Goal: Transaction & Acquisition: Purchase product/service

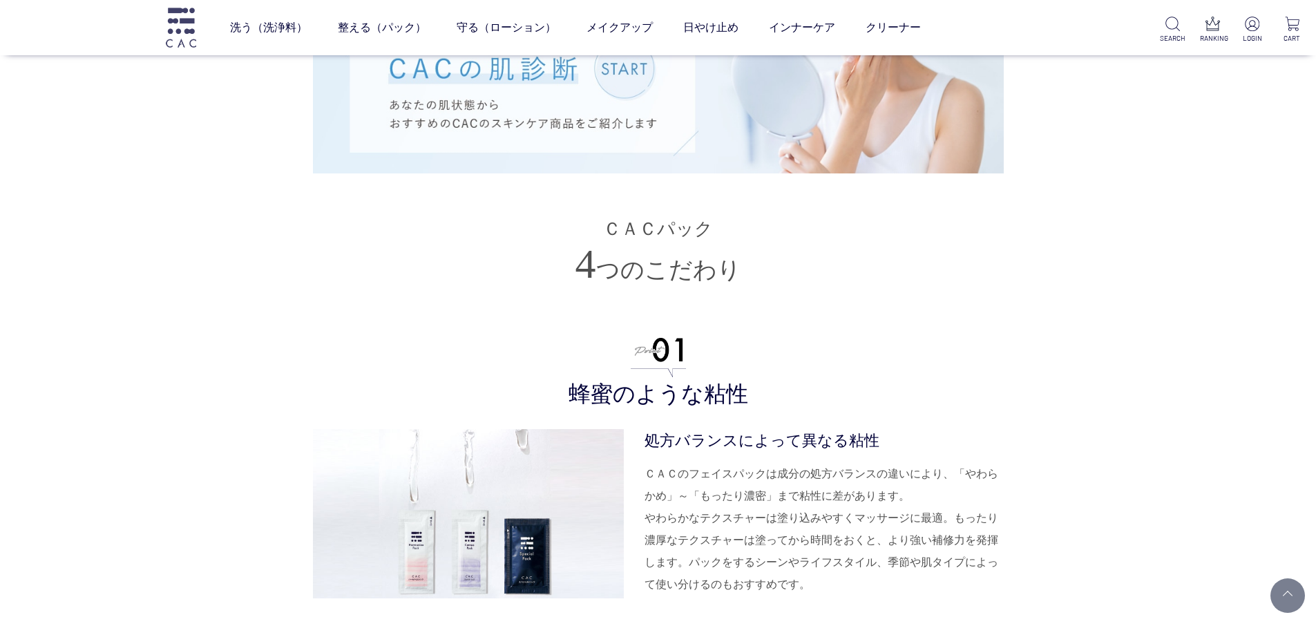
scroll to position [3040, 0]
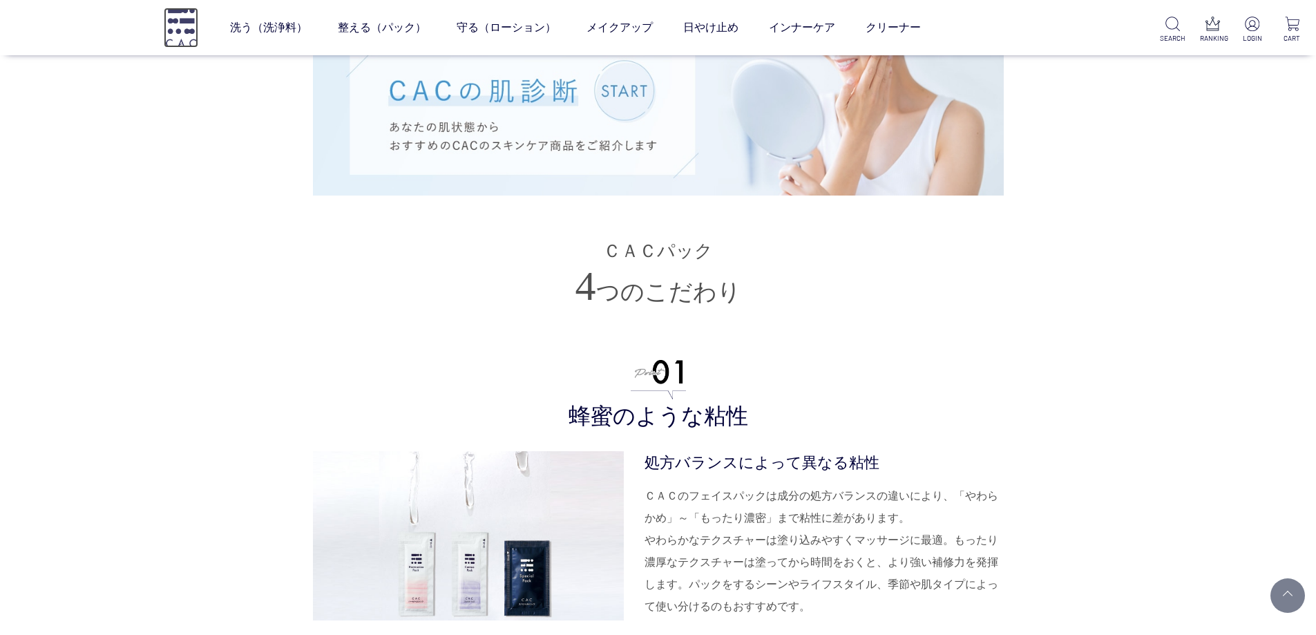
click at [178, 20] on img at bounding box center [181, 27] width 35 height 39
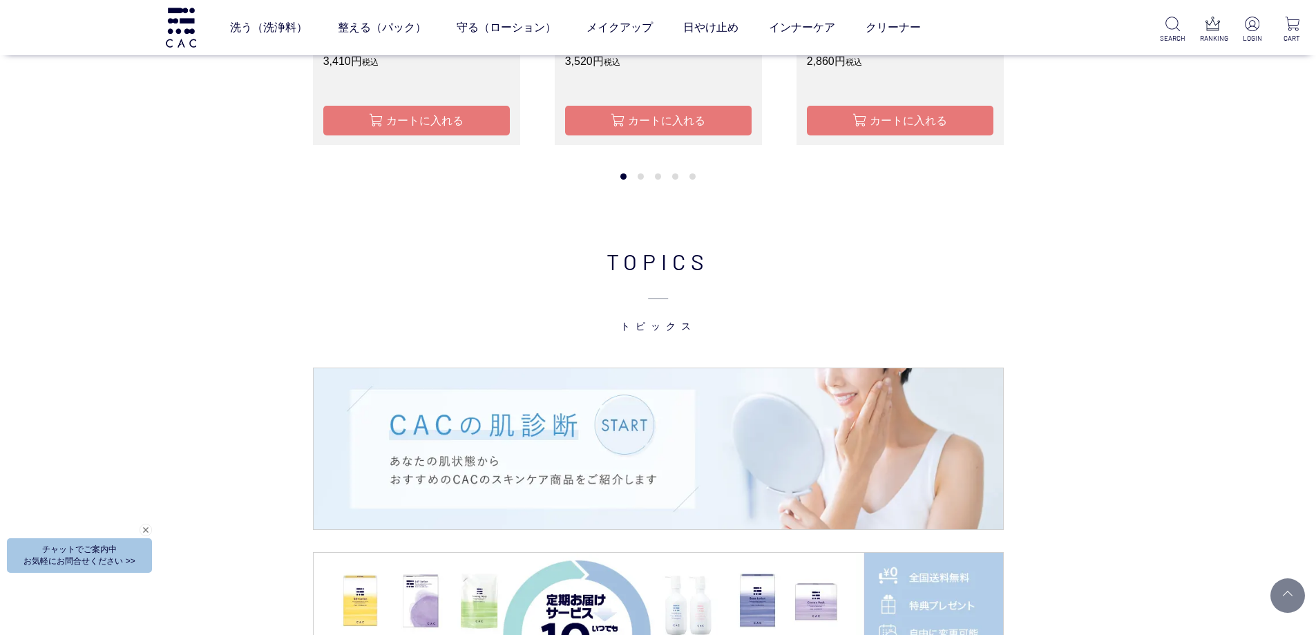
scroll to position [1382, 0]
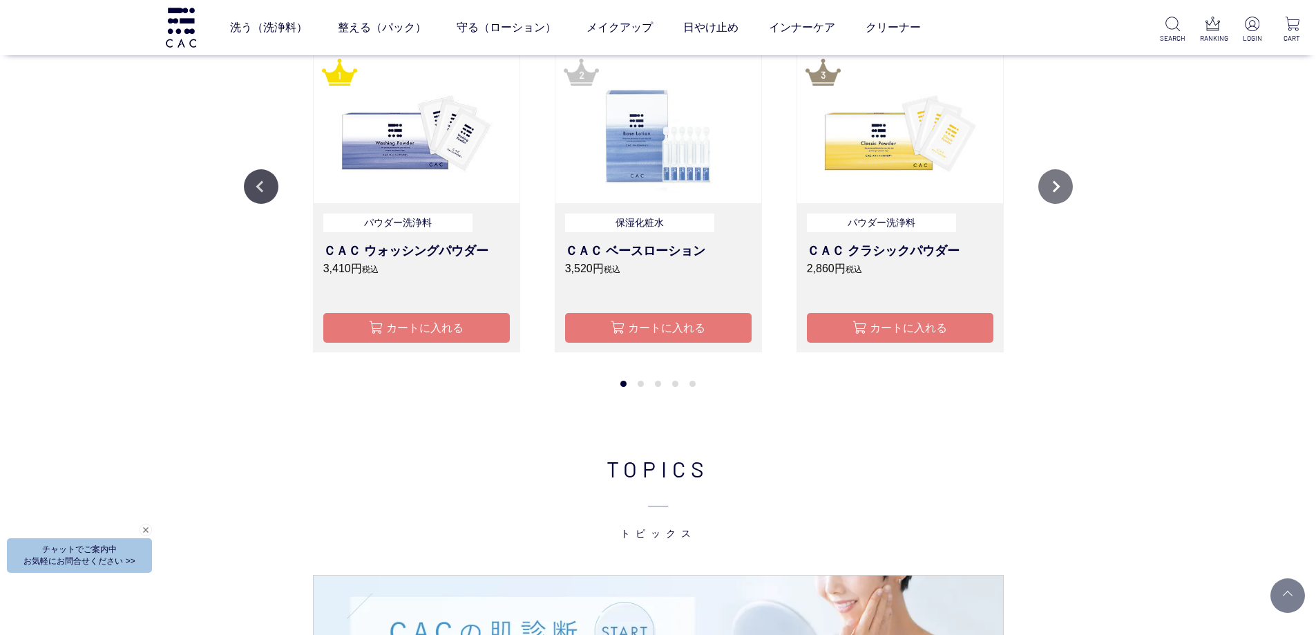
click at [1060, 191] on button "Next" at bounding box center [1055, 186] width 35 height 35
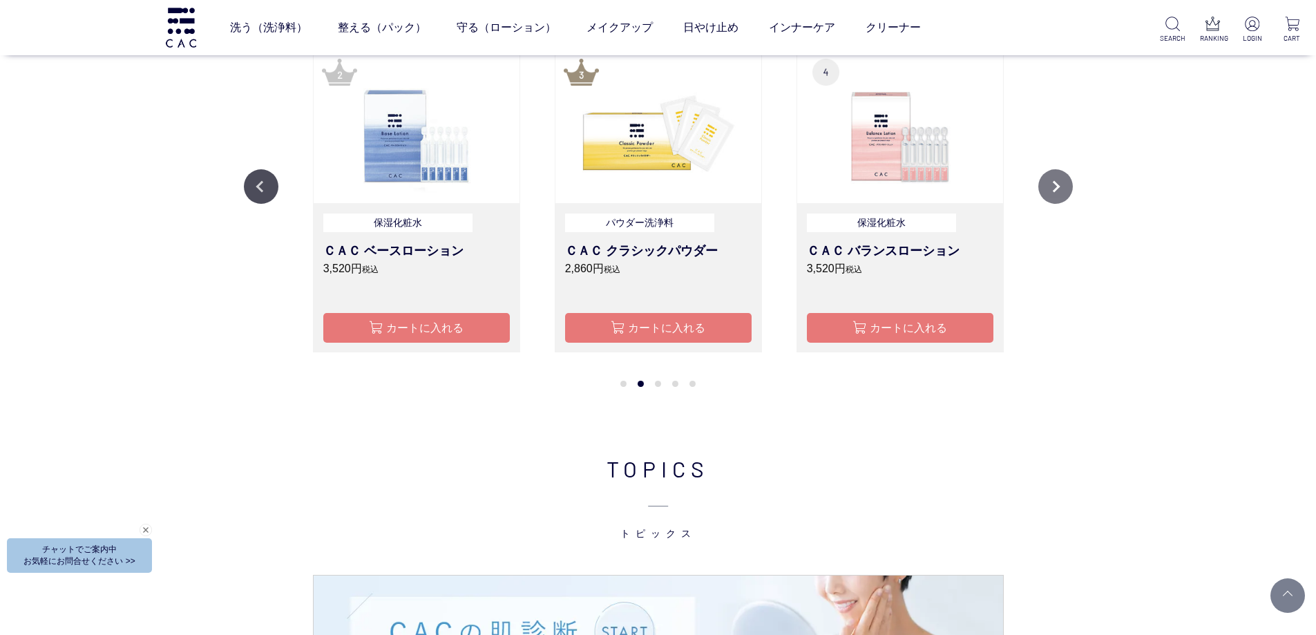
click at [1060, 191] on button "Next" at bounding box center [1055, 186] width 35 height 35
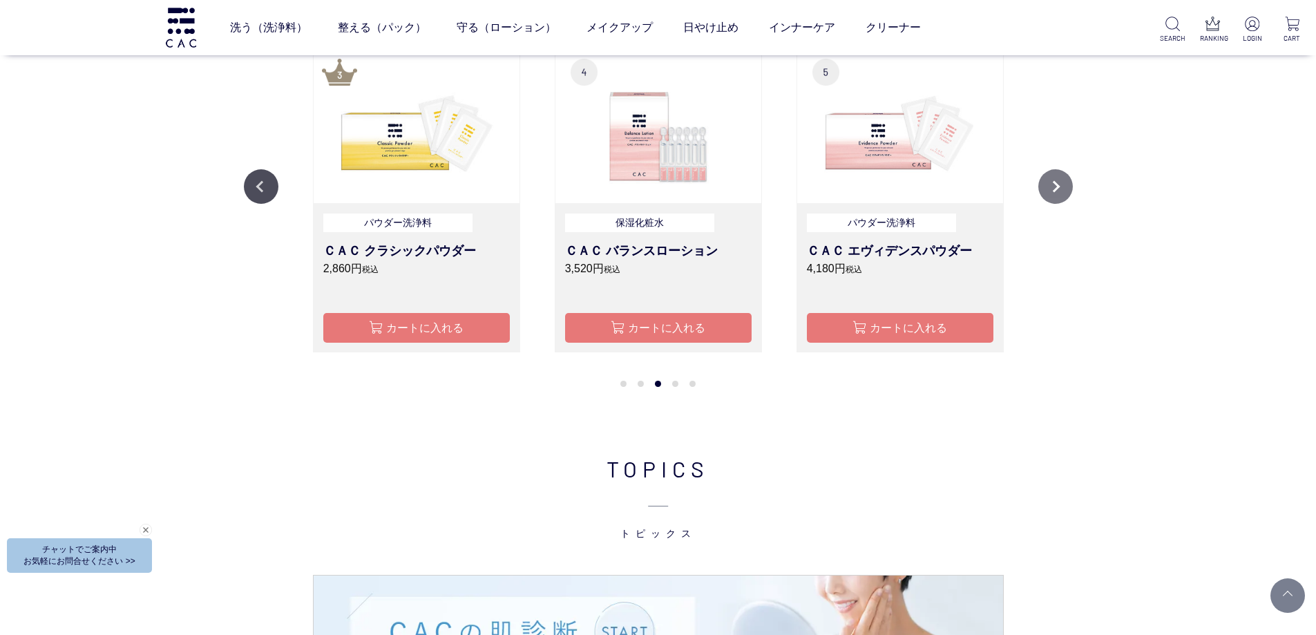
click at [1060, 191] on button "Next" at bounding box center [1055, 186] width 35 height 35
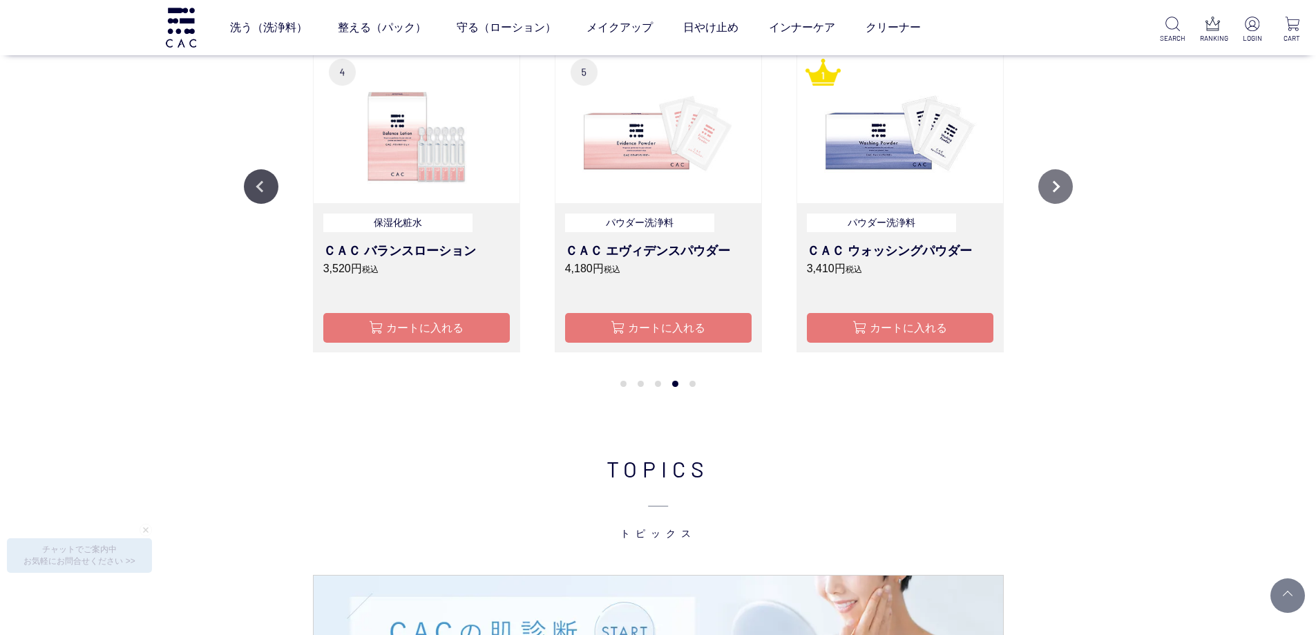
click at [1060, 191] on button "Next" at bounding box center [1055, 186] width 35 height 35
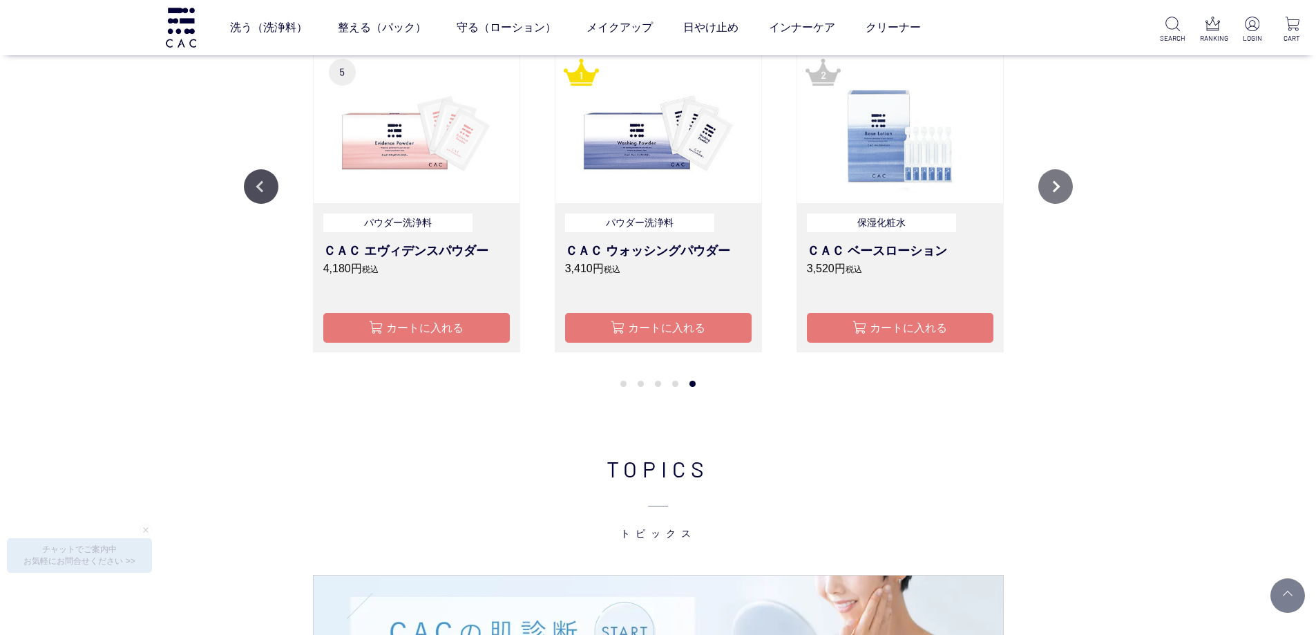
click at [1060, 191] on button "Next" at bounding box center [1055, 186] width 35 height 35
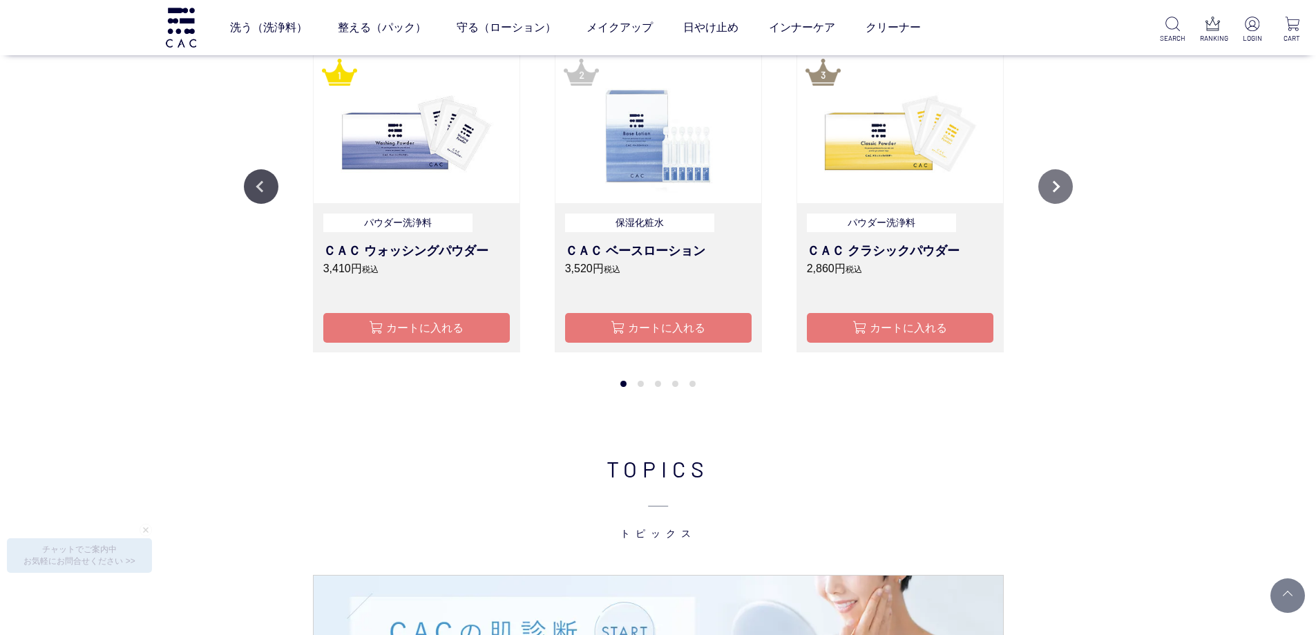
click at [1060, 191] on button "Next" at bounding box center [1055, 186] width 35 height 35
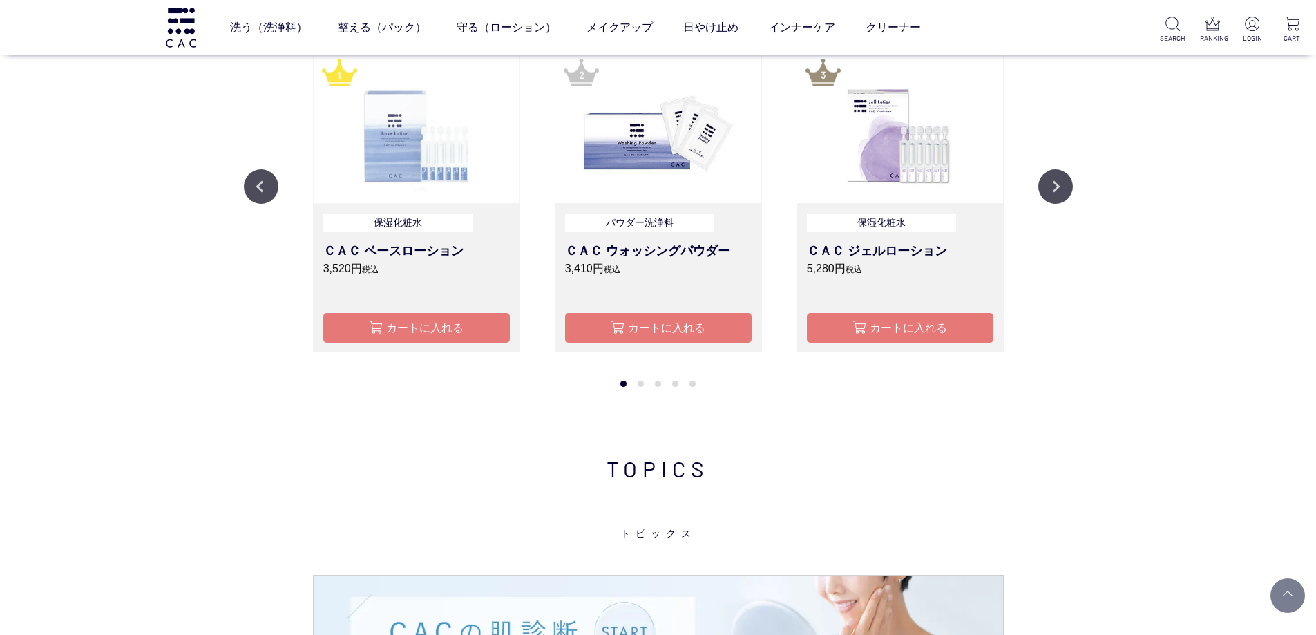
scroll to position [1313, 0]
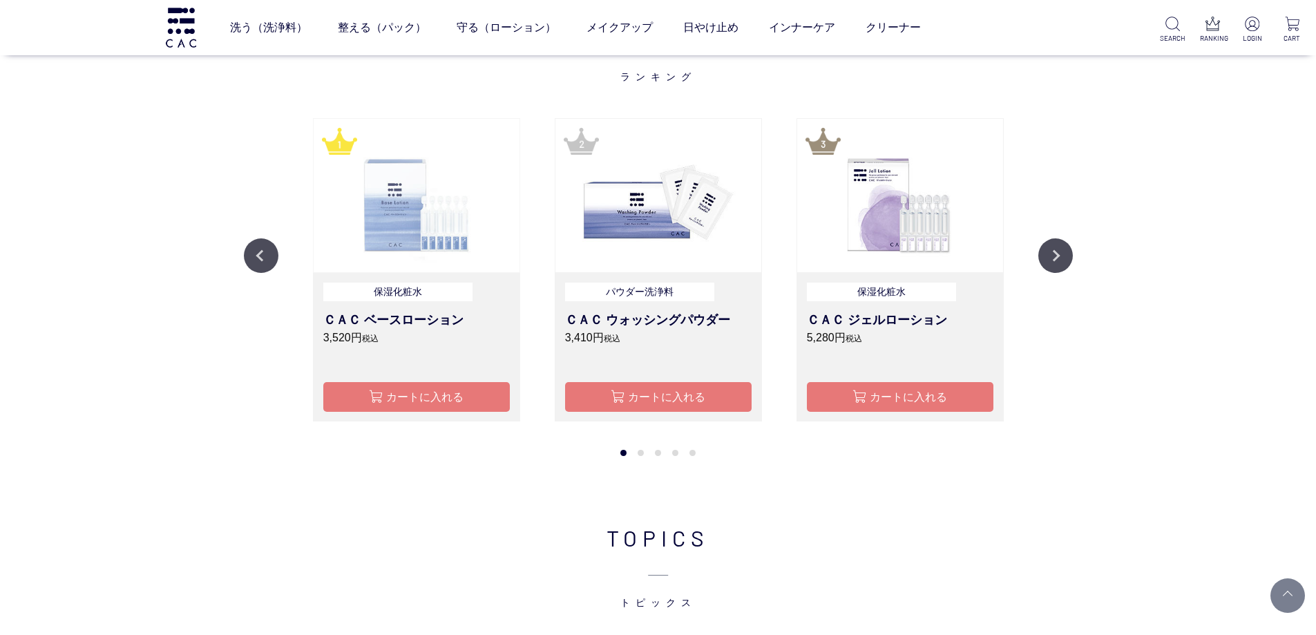
click at [406, 209] on img at bounding box center [417, 195] width 206 height 153
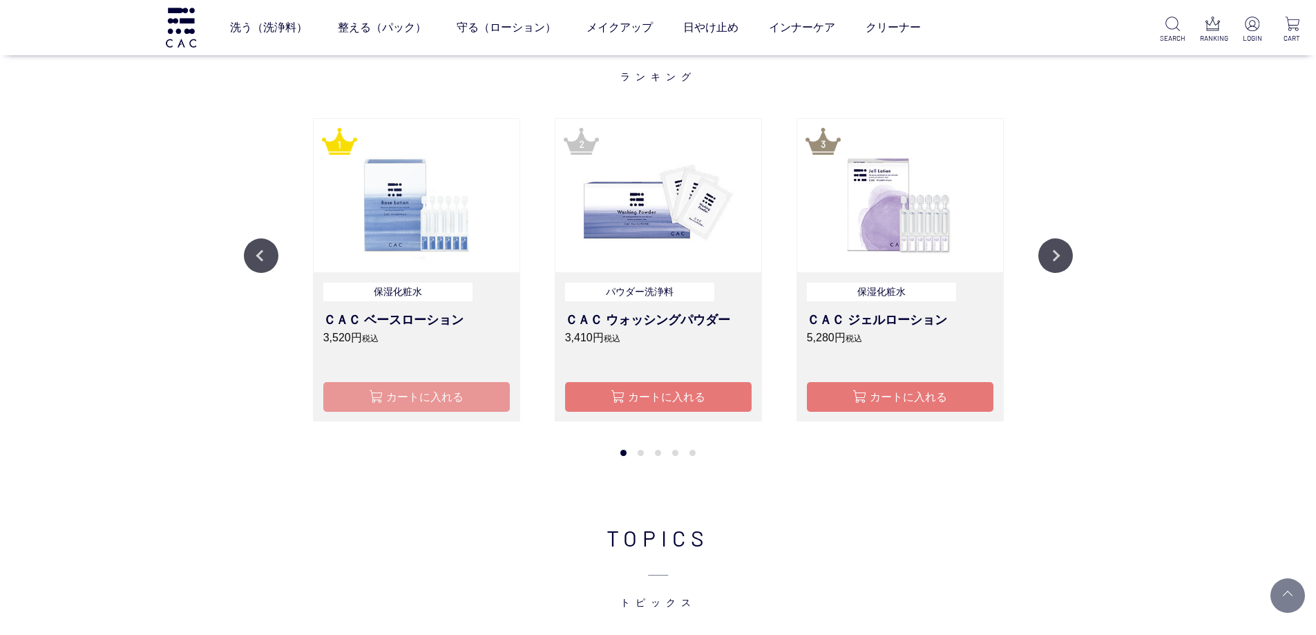
type button "カートに入れる"
click at [406, 392] on button "カートに入れる" at bounding box center [416, 397] width 187 height 30
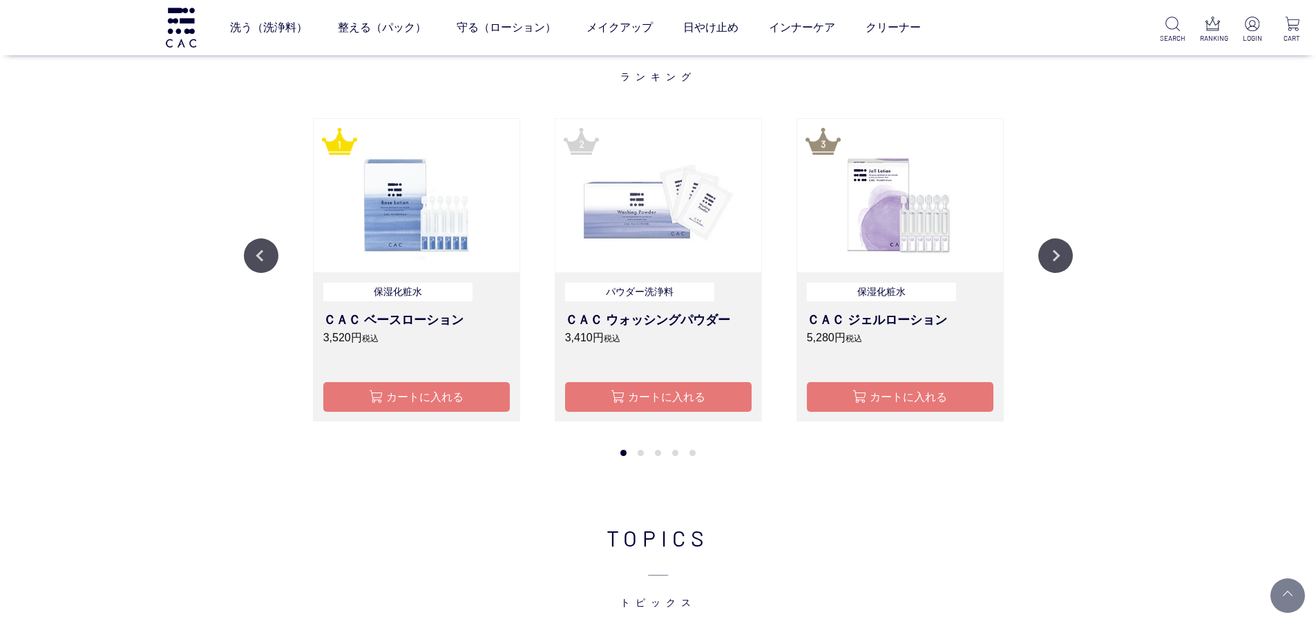
click at [705, 196] on img at bounding box center [658, 195] width 206 height 153
click at [683, 307] on link "パウダー洗浄料 ＣＡＣ ウォッシングパウダー 3,410円 税込" at bounding box center [658, 324] width 187 height 83
type button "カートに入れる"
click at [660, 399] on button "カートに入れる" at bounding box center [658, 397] width 187 height 30
click at [896, 231] on img at bounding box center [900, 195] width 206 height 153
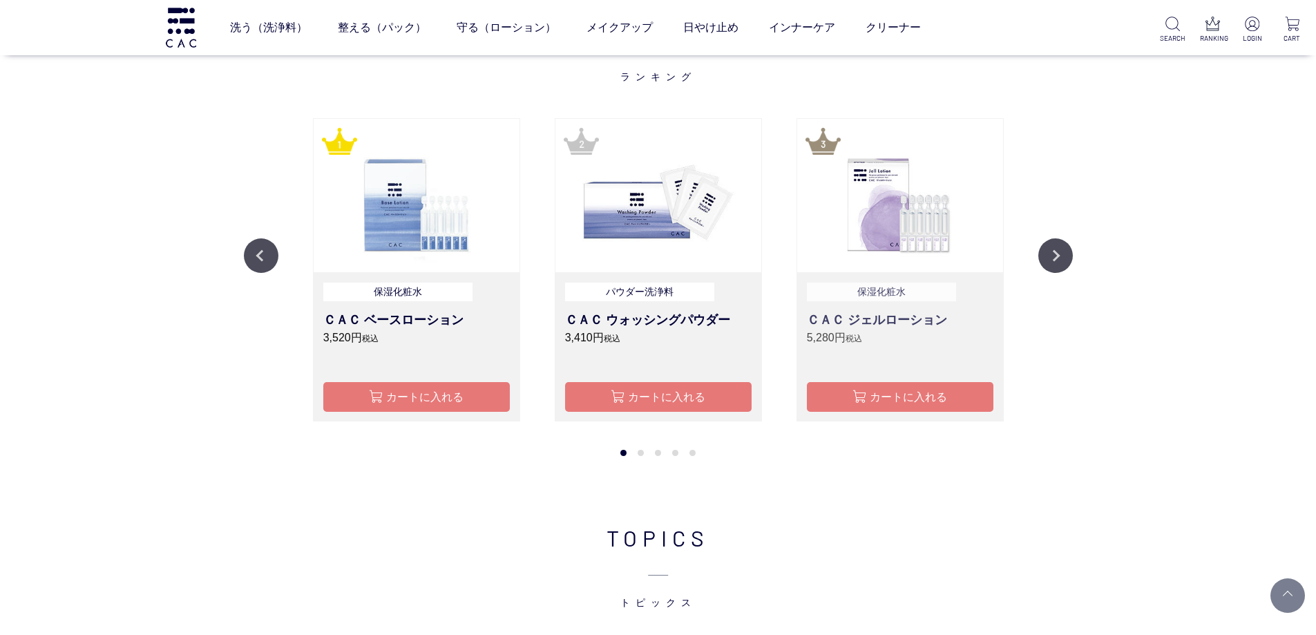
drag, startPoint x: 890, startPoint y: 323, endPoint x: 887, endPoint y: 368, distance: 45.7
click at [890, 324] on h3 "ＣＡＣ ジェルローション" at bounding box center [900, 320] width 187 height 19
type button "カートに入れる"
click at [887, 390] on button "カートに入れる" at bounding box center [900, 397] width 187 height 30
drag, startPoint x: 1055, startPoint y: 258, endPoint x: 1027, endPoint y: 258, distance: 28.3
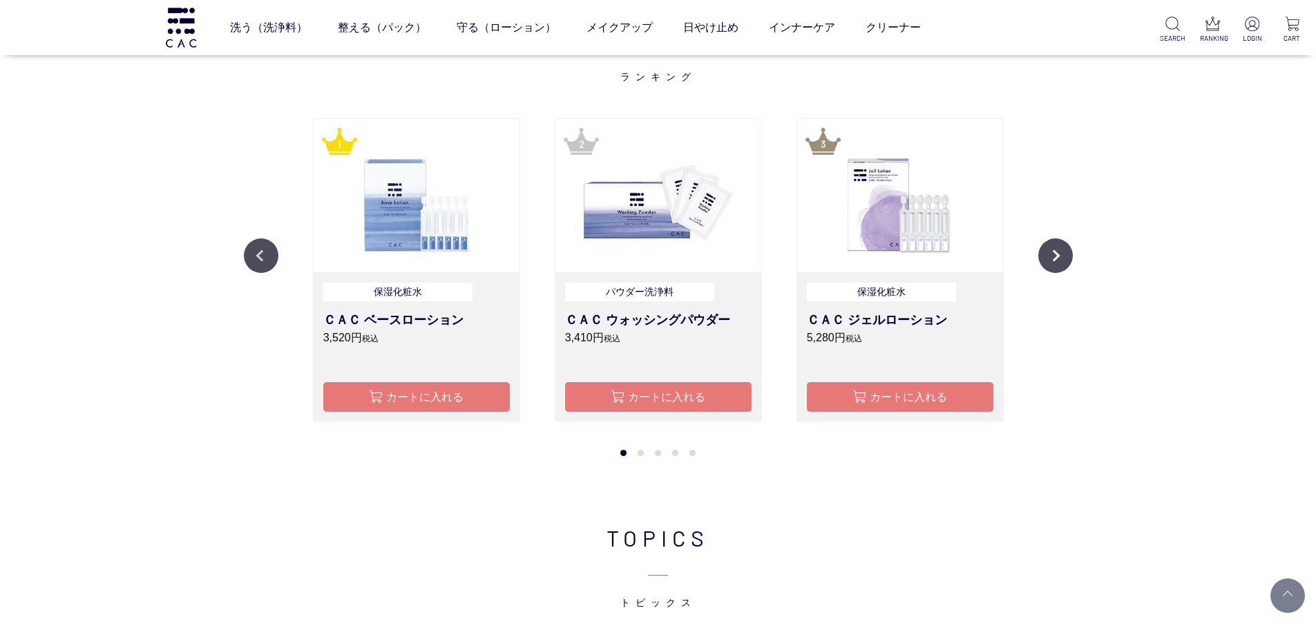
click at [1055, 258] on button "Next" at bounding box center [1055, 255] width 35 height 35
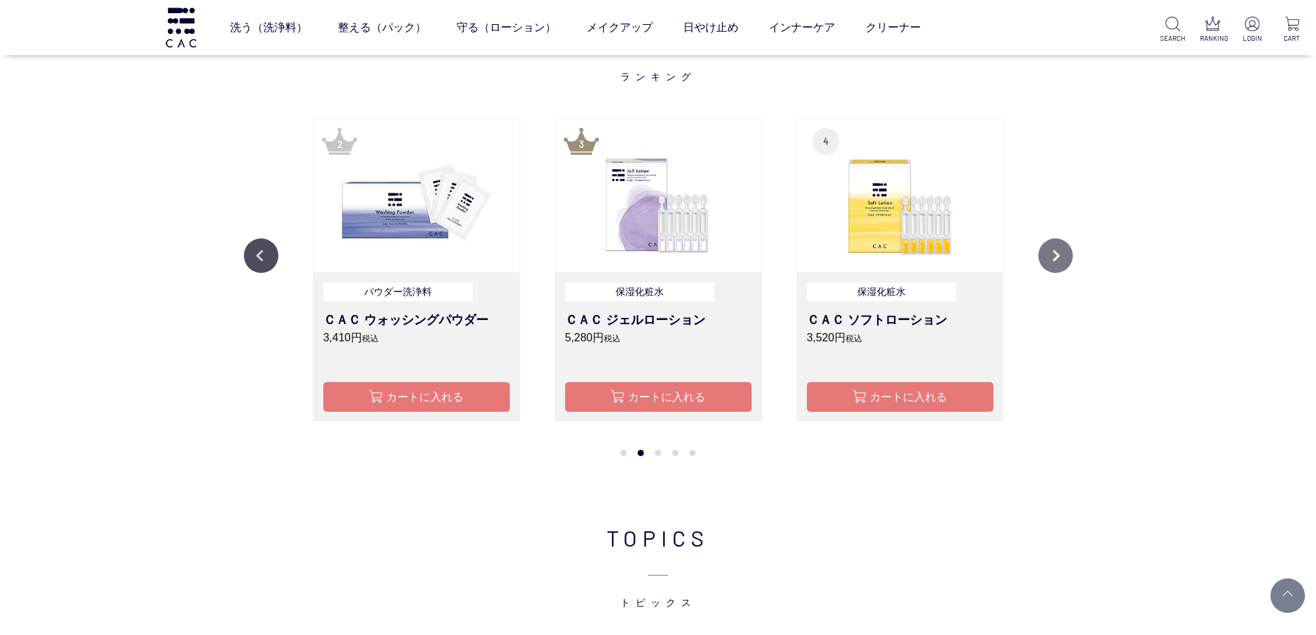
click at [1066, 258] on button "Next" at bounding box center [1055, 255] width 35 height 35
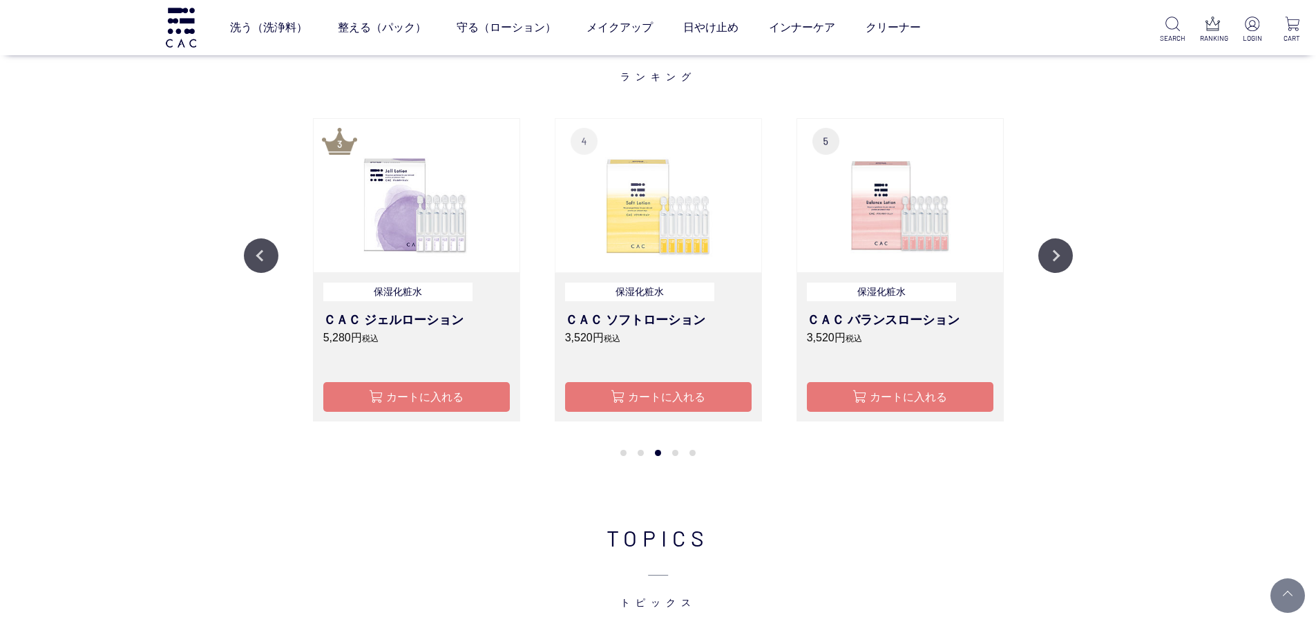
click at [687, 233] on img at bounding box center [658, 195] width 206 height 153
click at [668, 317] on h3 "ＣＡＣ ソフトローション" at bounding box center [658, 320] width 187 height 19
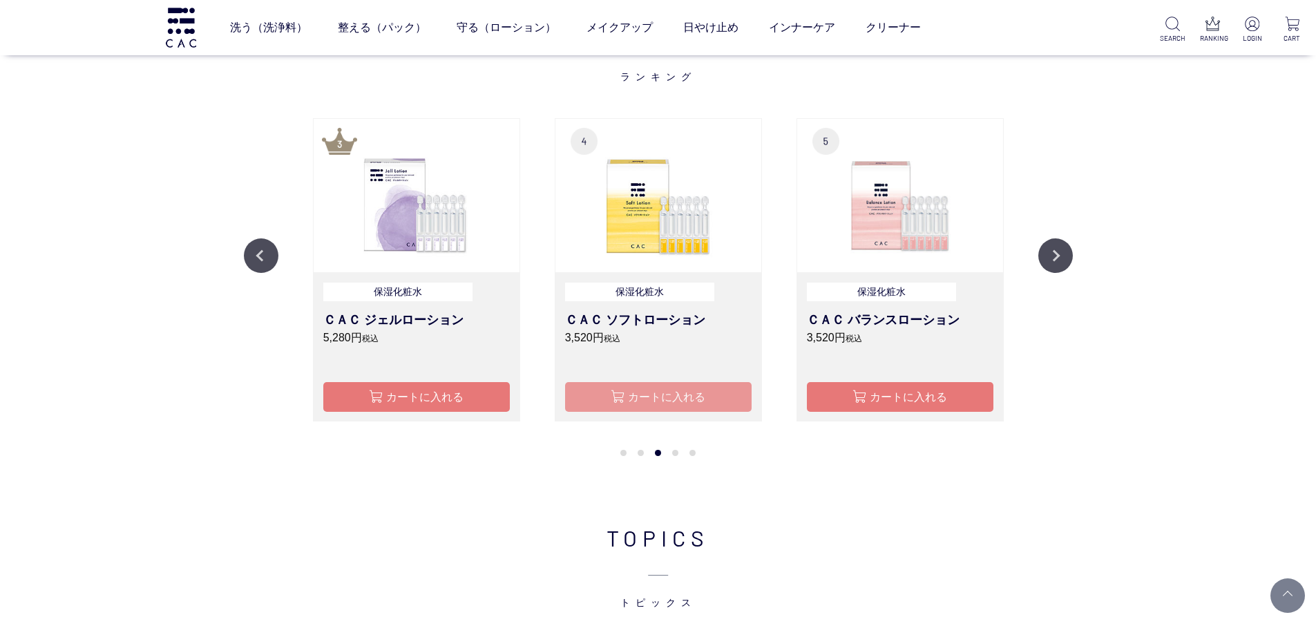
type button "カートに入れる"
click at [667, 402] on button "カートに入れる" at bounding box center [658, 397] width 187 height 30
drag, startPoint x: 906, startPoint y: 254, endPoint x: 899, endPoint y: 279, distance: 25.8
click at [906, 257] on img at bounding box center [900, 195] width 206 height 153
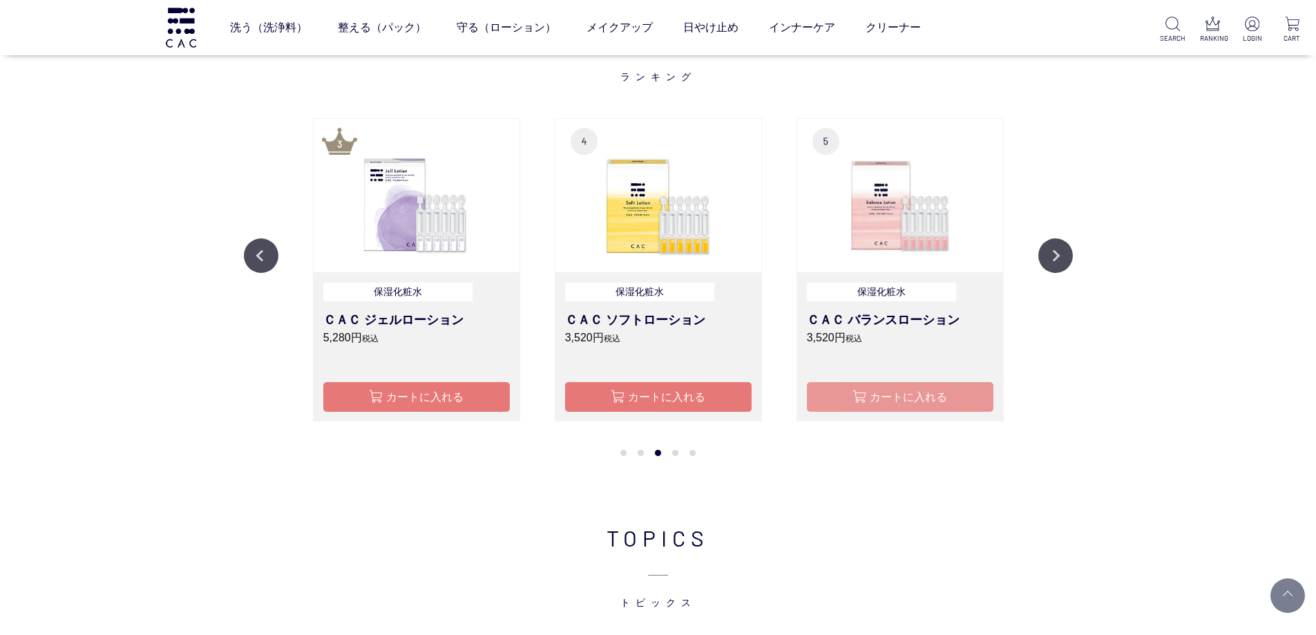
drag, startPoint x: 893, startPoint y: 309, endPoint x: 893, endPoint y: 385, distance: 76.7
click at [893, 312] on link "保湿化粧水 ＣＡＣ バランスローション 3,520円 税込" at bounding box center [900, 324] width 187 height 83
type button "カートに入れる"
click at [893, 391] on button "カートに入れる" at bounding box center [900, 397] width 187 height 30
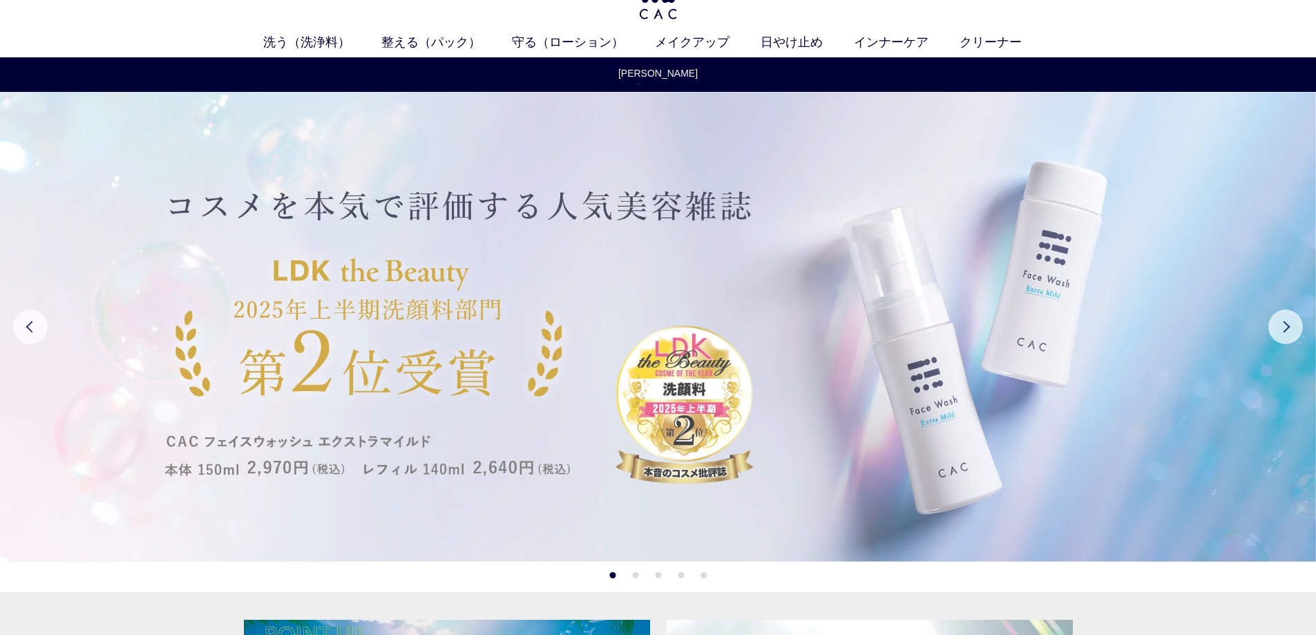
scroll to position [0, 0]
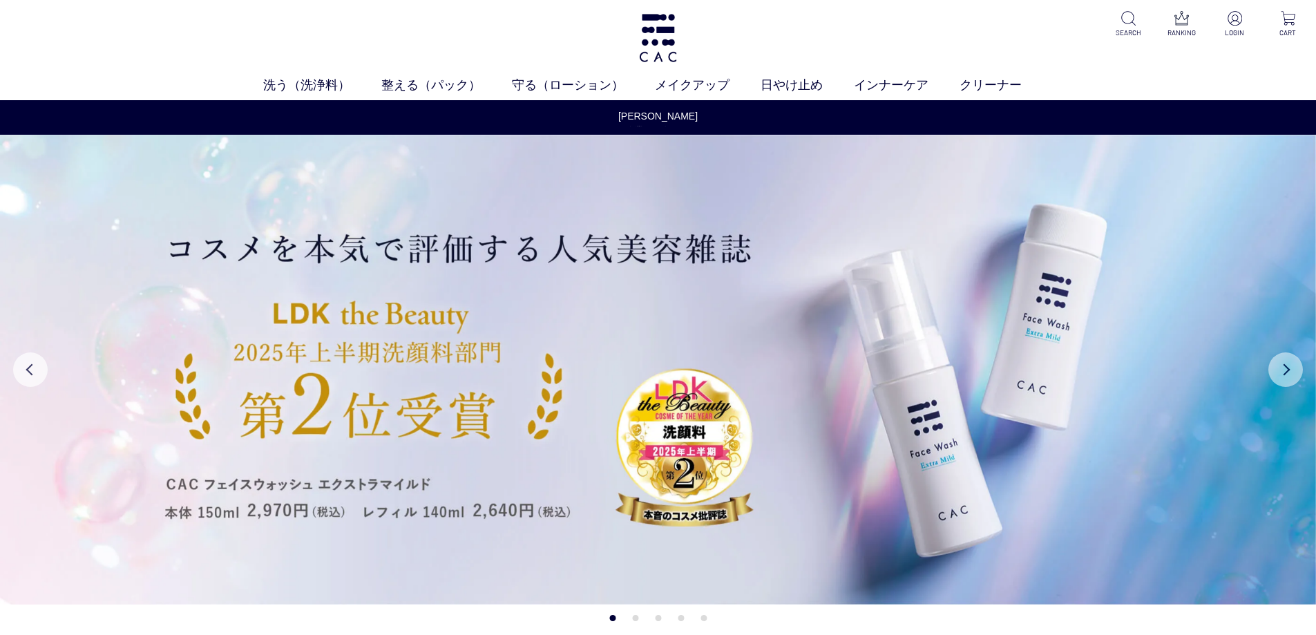
click at [1275, 357] on button "Next" at bounding box center [1285, 369] width 35 height 35
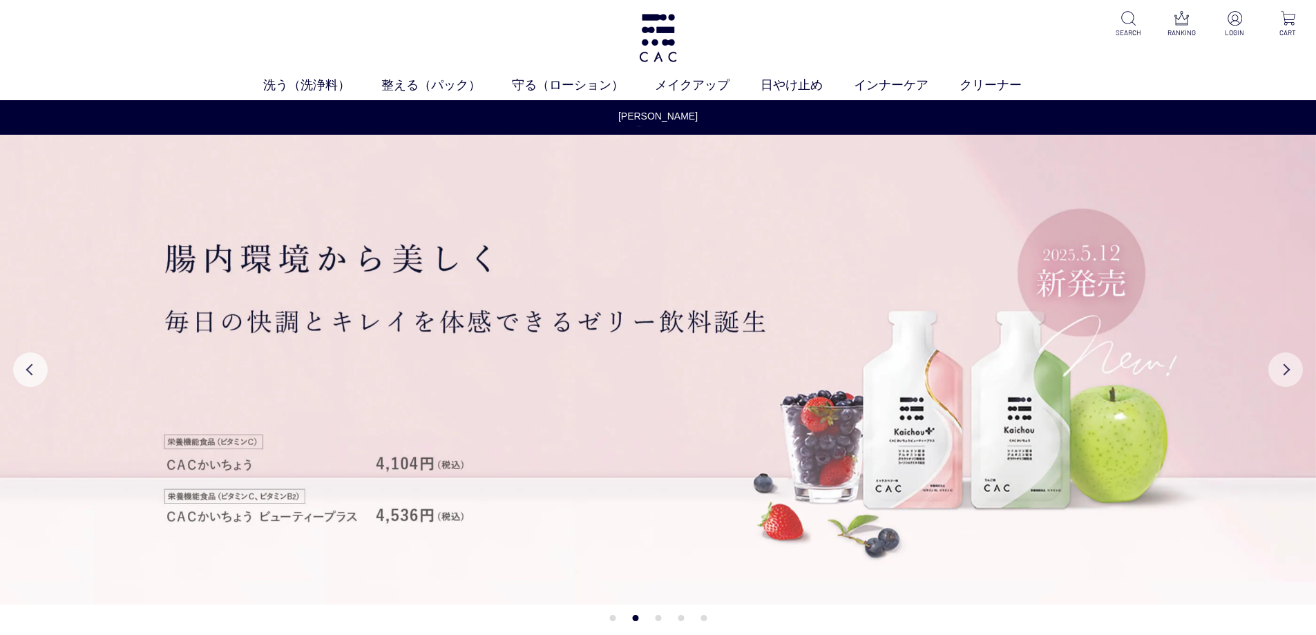
click at [1284, 367] on button "Next" at bounding box center [1285, 369] width 35 height 35
click at [1286, 370] on button "Next" at bounding box center [1285, 369] width 35 height 35
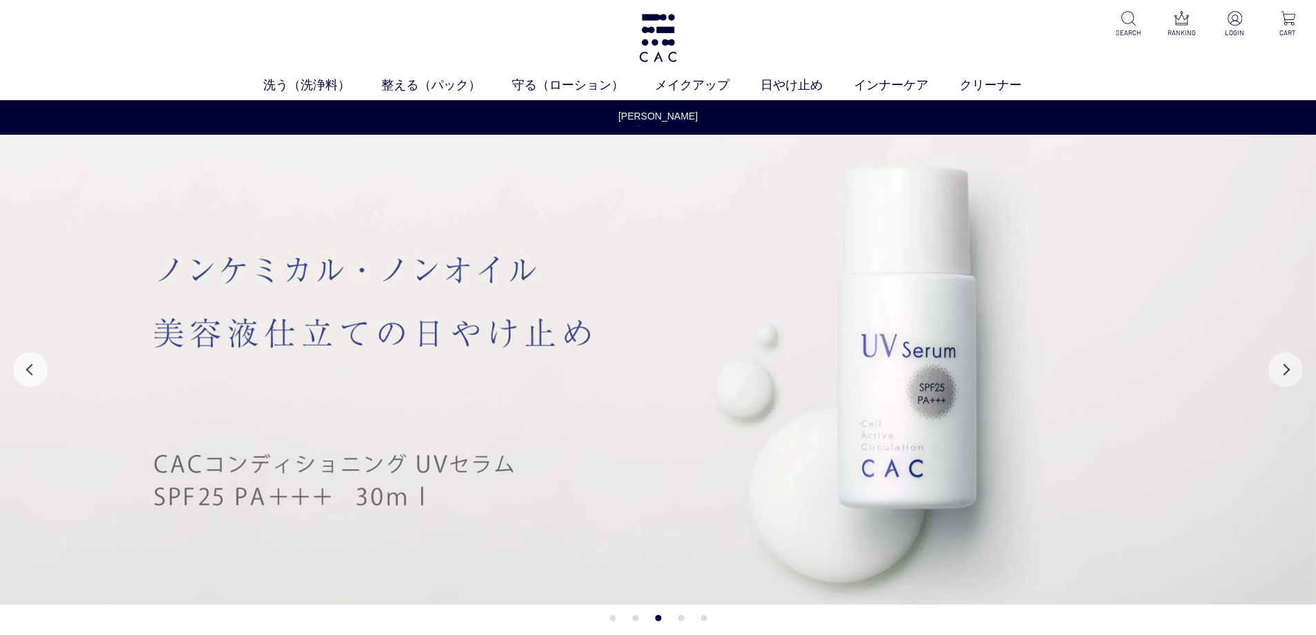
click at [1286, 370] on button "Next" at bounding box center [1285, 369] width 35 height 35
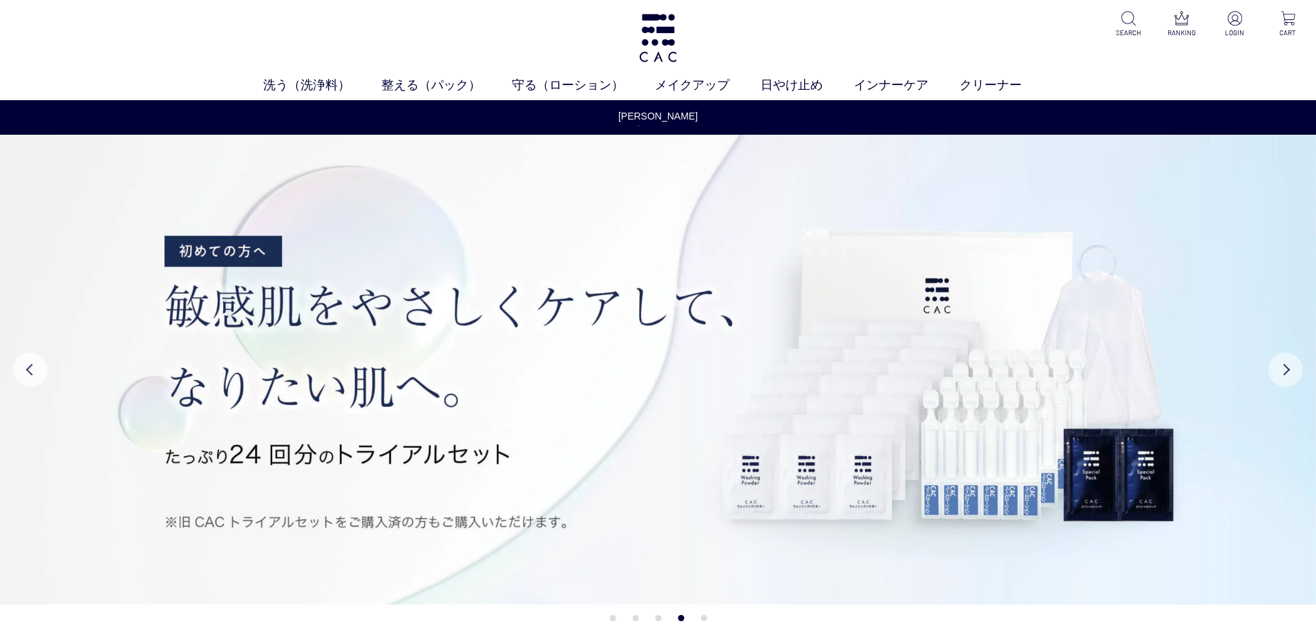
click at [1286, 370] on button "Next" at bounding box center [1285, 369] width 35 height 35
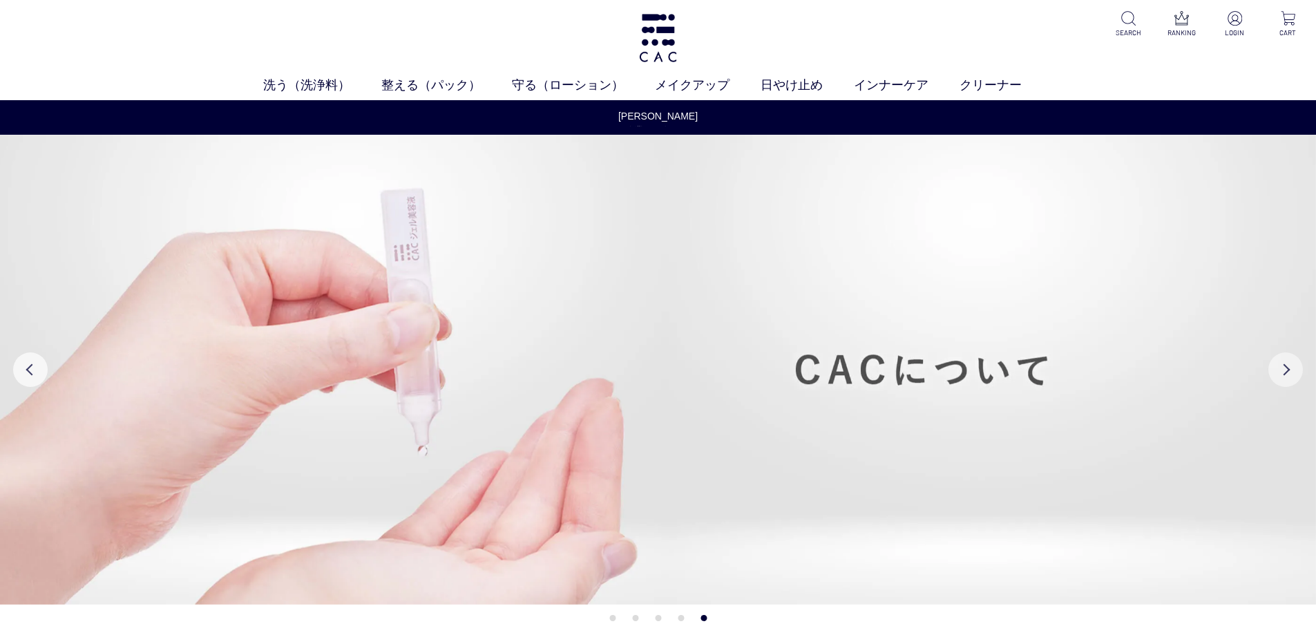
click at [1286, 370] on button "Next" at bounding box center [1285, 369] width 35 height 35
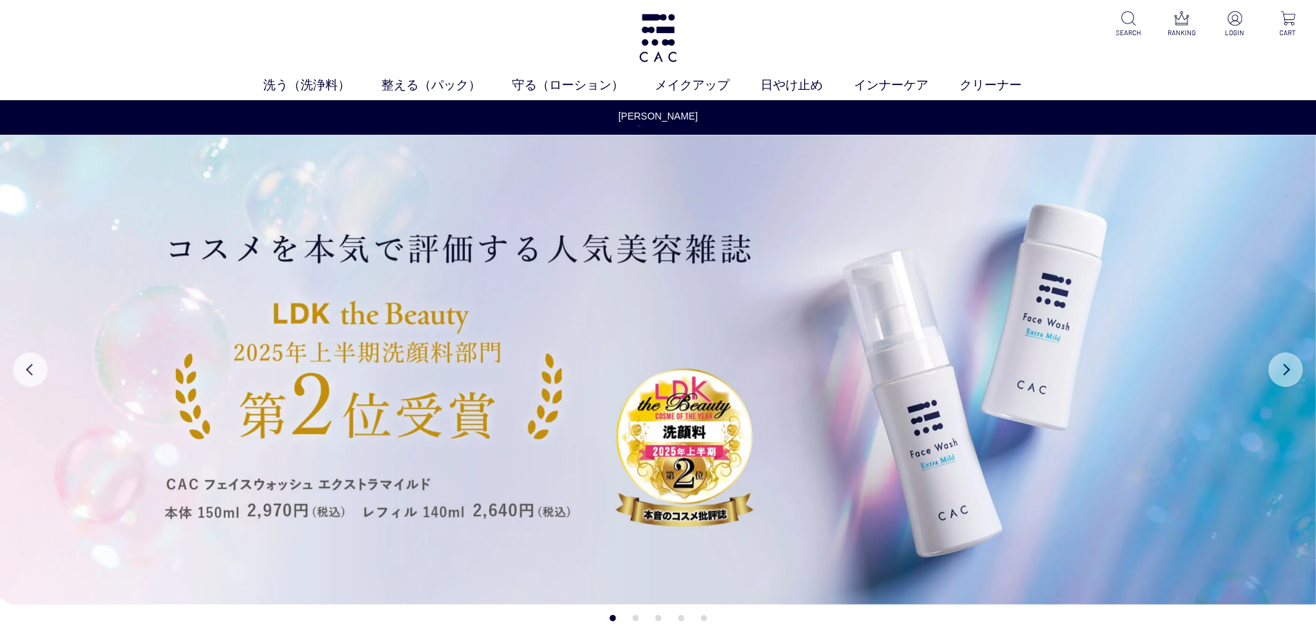
click at [1286, 370] on button "Next" at bounding box center [1285, 369] width 35 height 35
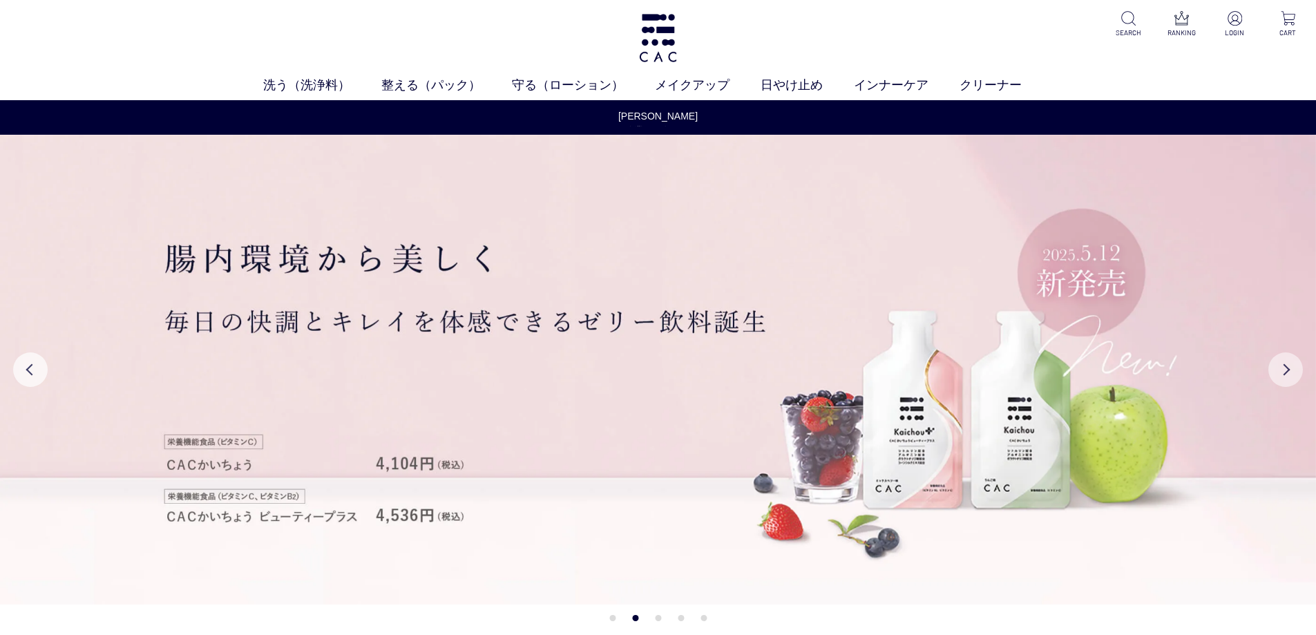
click at [1286, 371] on button "Next" at bounding box center [1285, 369] width 35 height 35
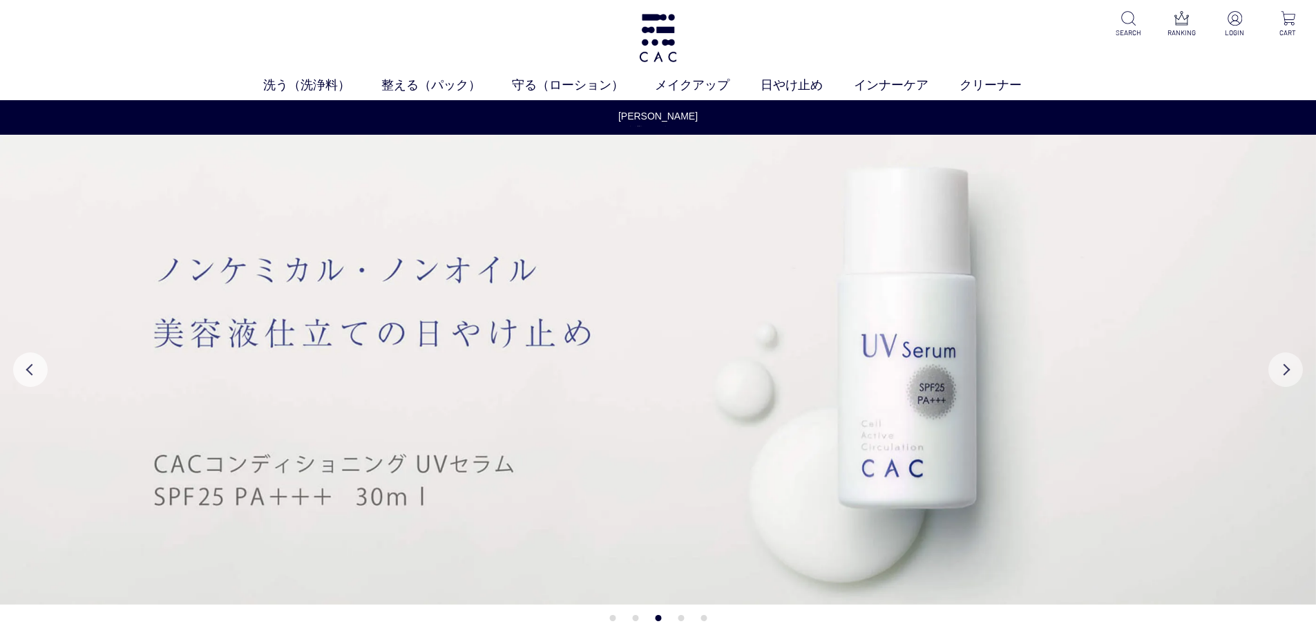
click at [1286, 371] on button "Next" at bounding box center [1285, 369] width 35 height 35
click at [1288, 372] on button "Next" at bounding box center [1285, 369] width 35 height 35
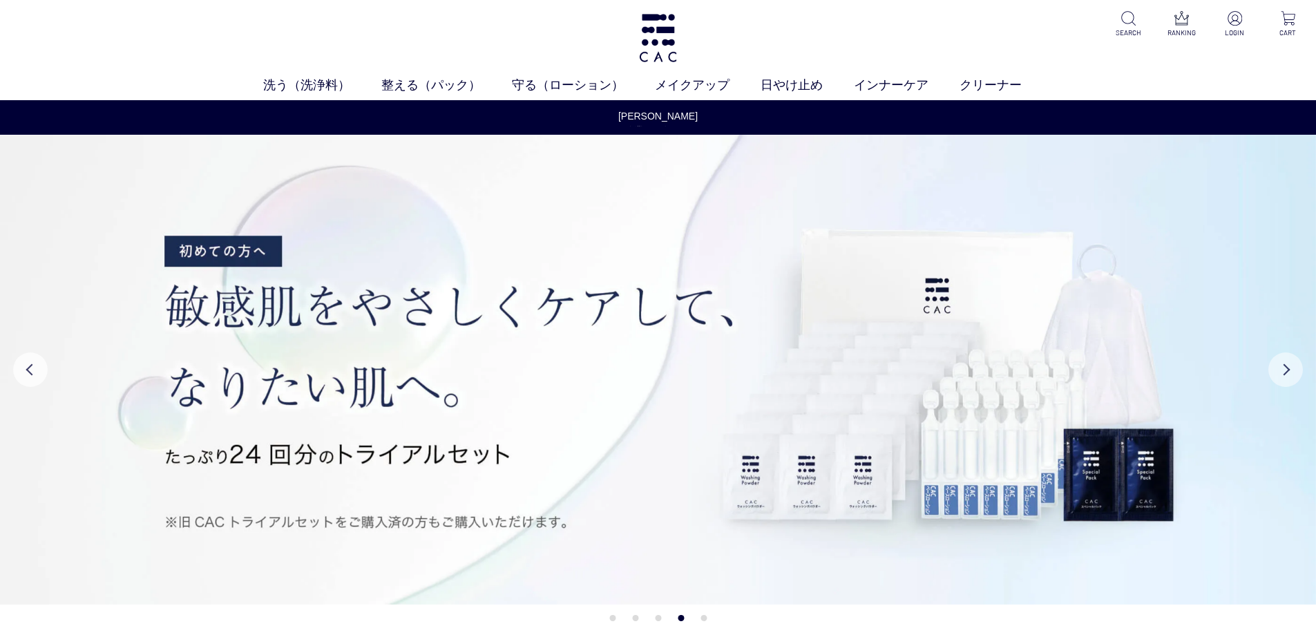
click at [1288, 372] on button "Next" at bounding box center [1285, 369] width 35 height 35
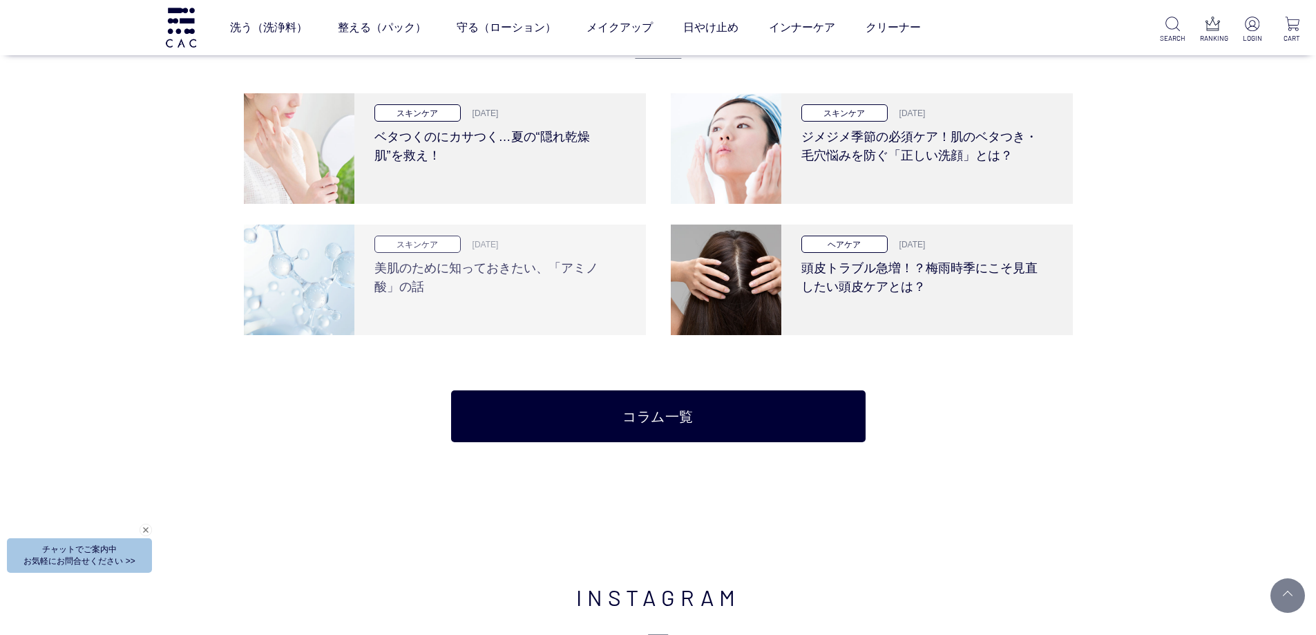
scroll to position [2694, 0]
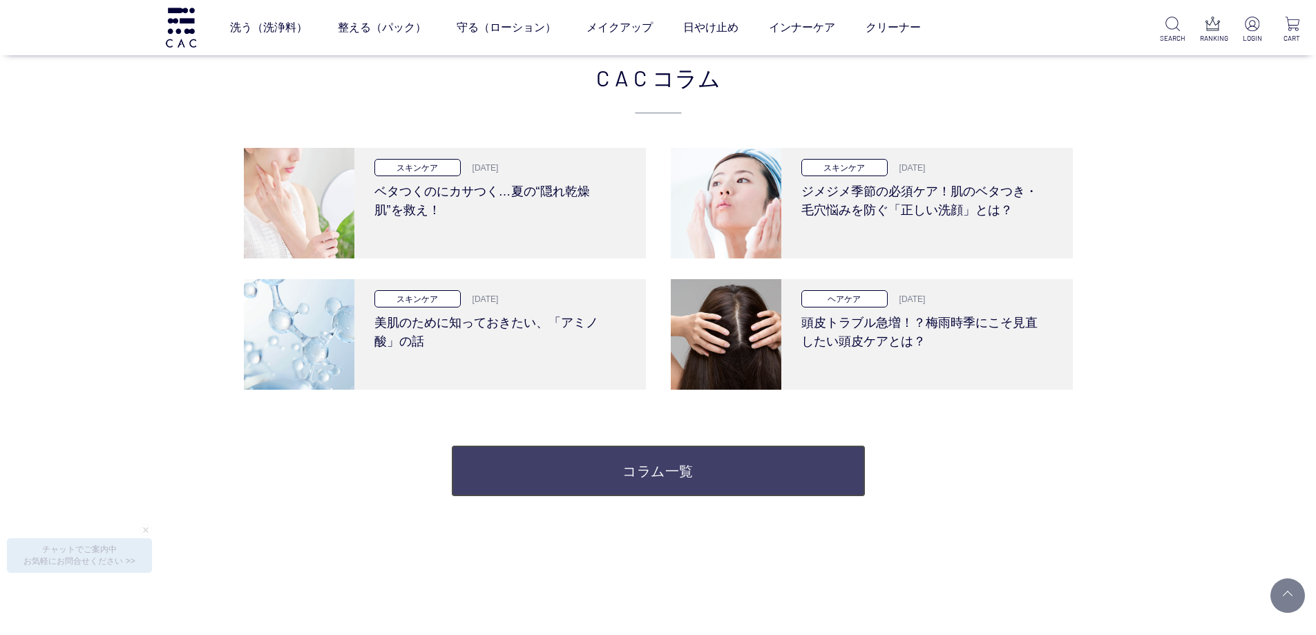
click at [596, 470] on link "コラム一覧" at bounding box center [658, 471] width 414 height 52
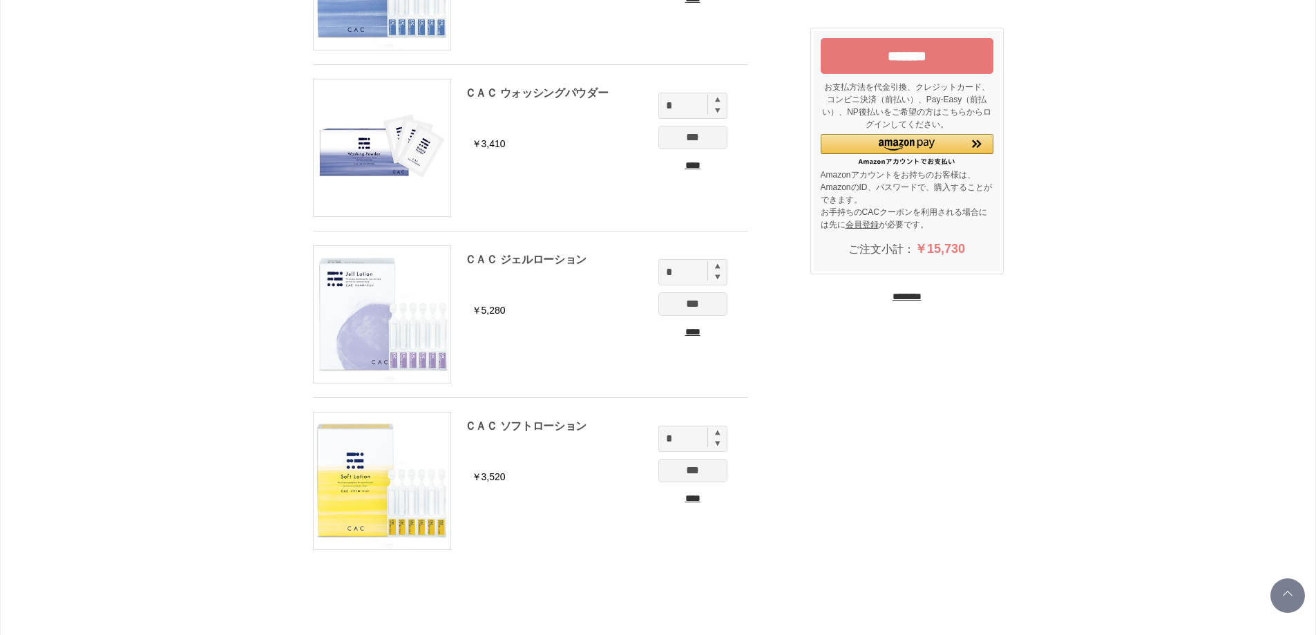
scroll to position [414, 0]
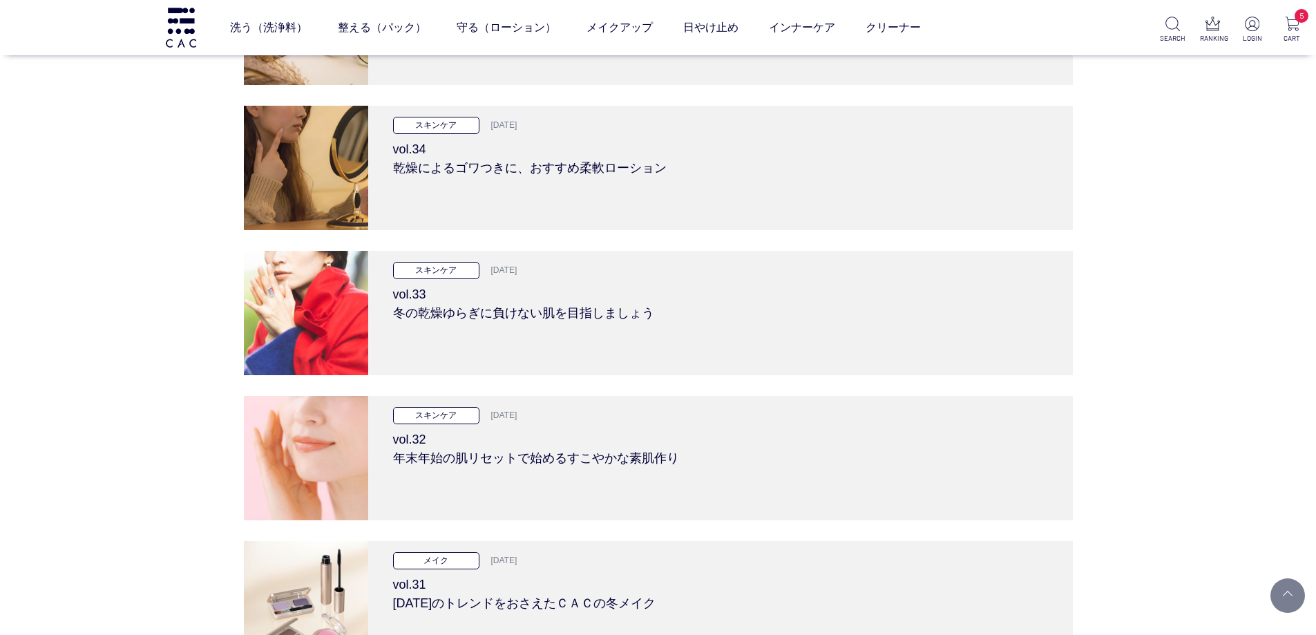
scroll to position [1727, 0]
